Goal: Find specific page/section: Find specific page/section

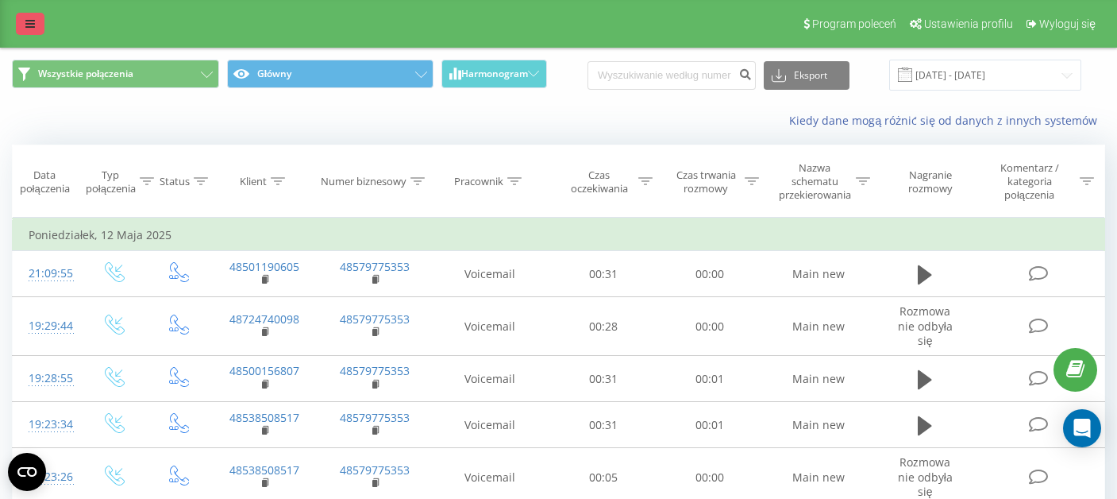
click at [25, 29] on link at bounding box center [30, 24] width 29 height 22
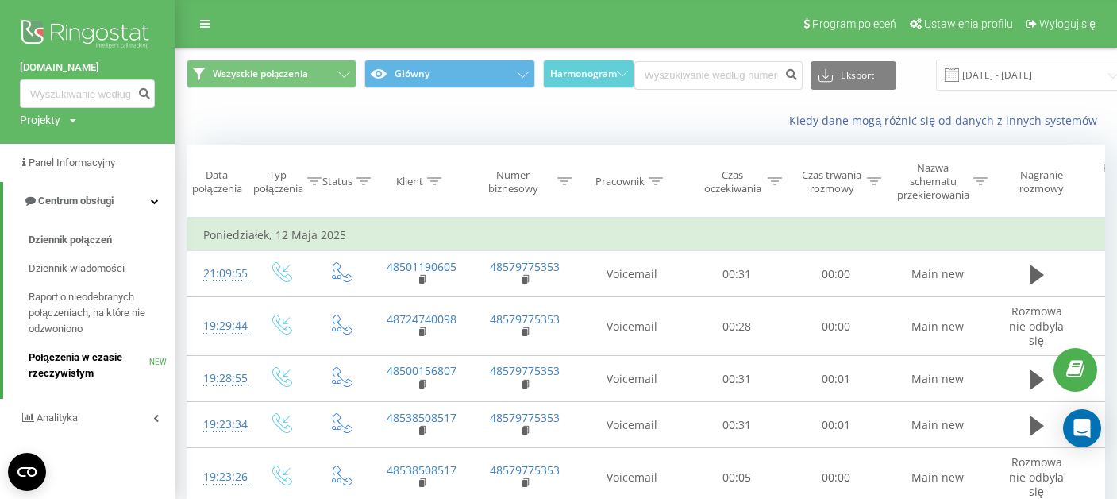
click at [79, 361] on span "Połączenia w czasie rzeczywistym" at bounding box center [89, 365] width 121 height 32
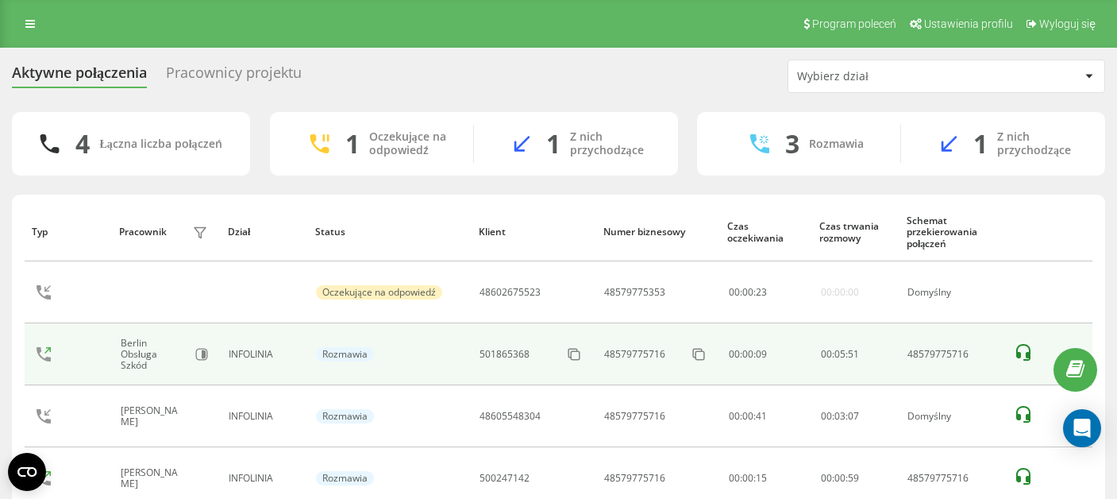
scroll to position [79, 0]
